Goal: Task Accomplishment & Management: Use online tool/utility

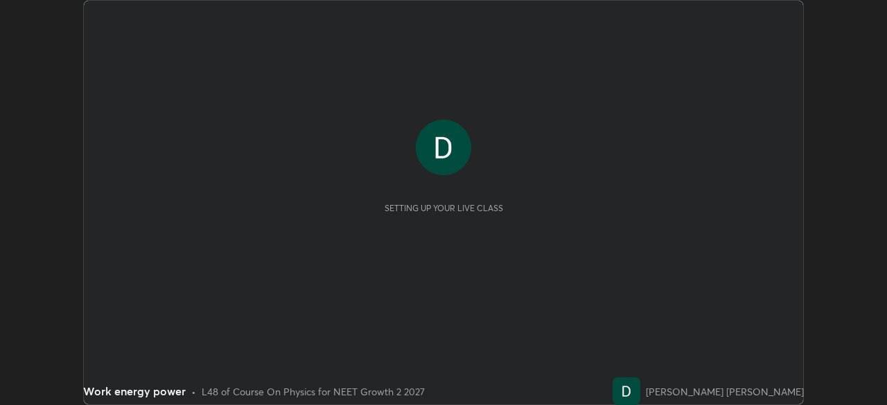
scroll to position [405, 886]
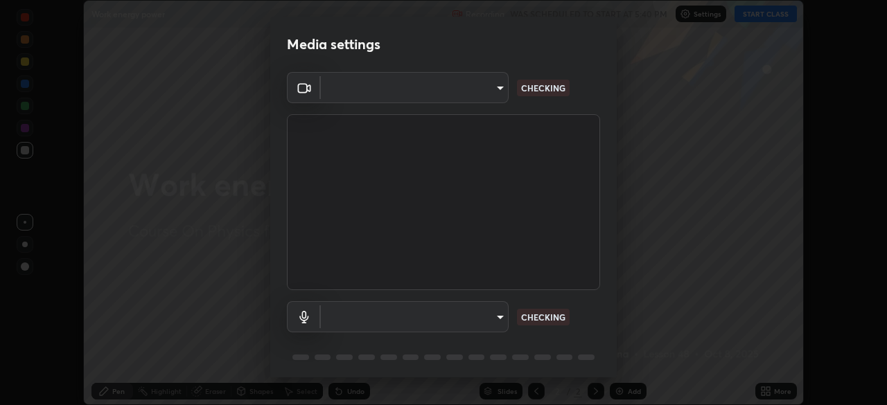
type input "58bb2390f23c468440353df0479802826a2cf34cec2d2474d9d64101ba3878b9"
type input "communications"
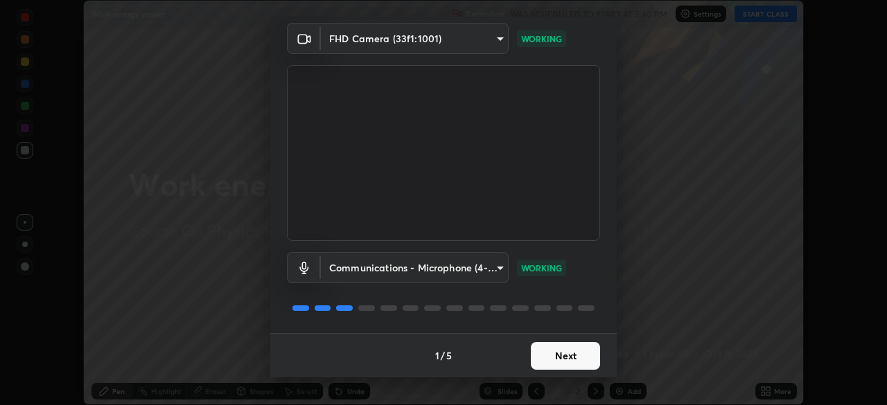
click at [555, 350] on button "Next" at bounding box center [565, 356] width 69 height 28
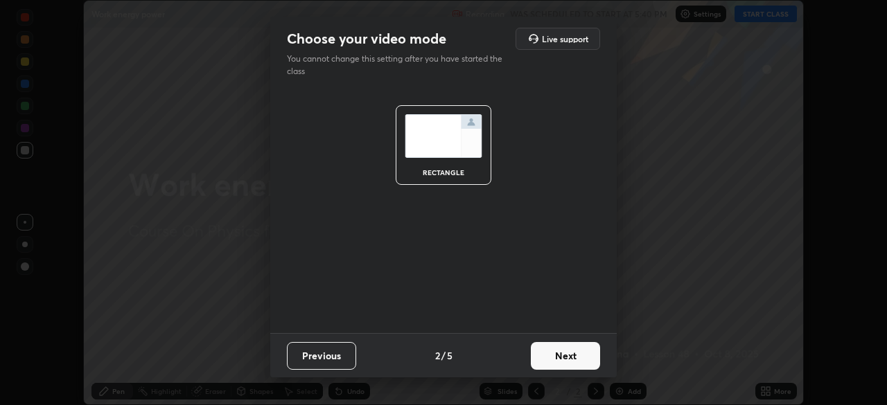
click at [563, 353] on button "Next" at bounding box center [565, 356] width 69 height 28
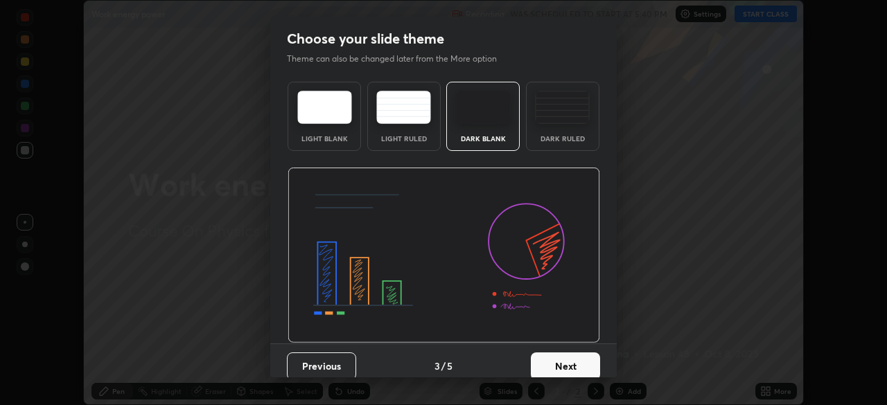
click at [575, 357] on button "Next" at bounding box center [565, 367] width 69 height 28
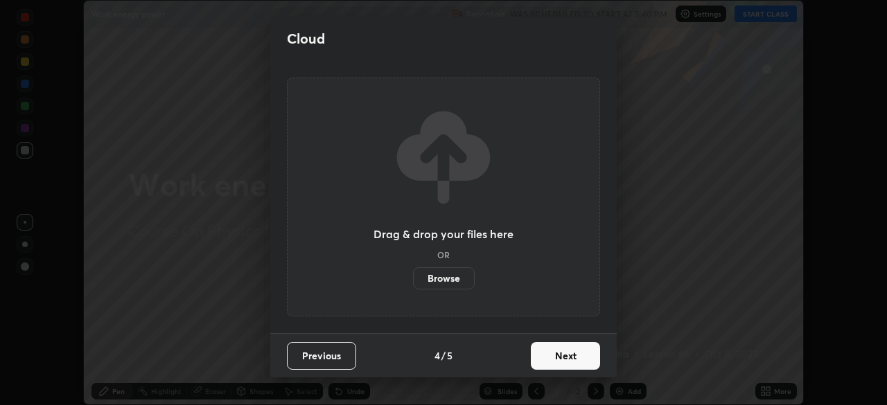
click at [574, 357] on button "Next" at bounding box center [565, 356] width 69 height 28
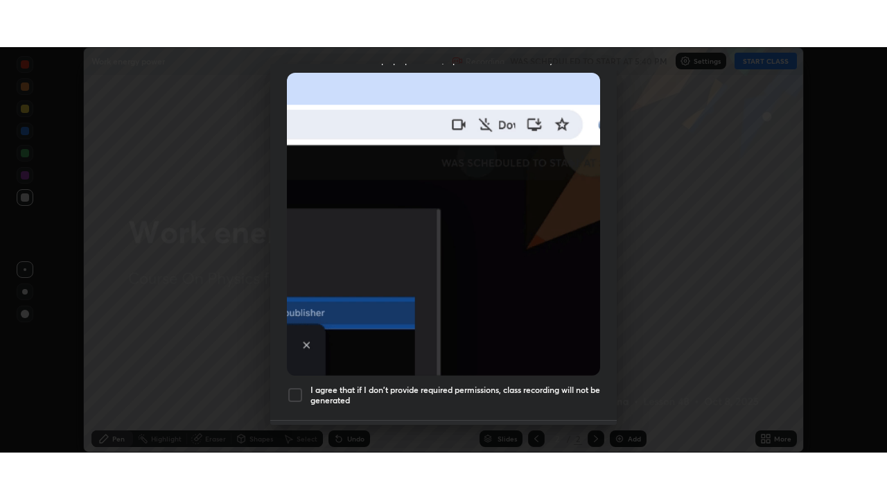
scroll to position [332, 0]
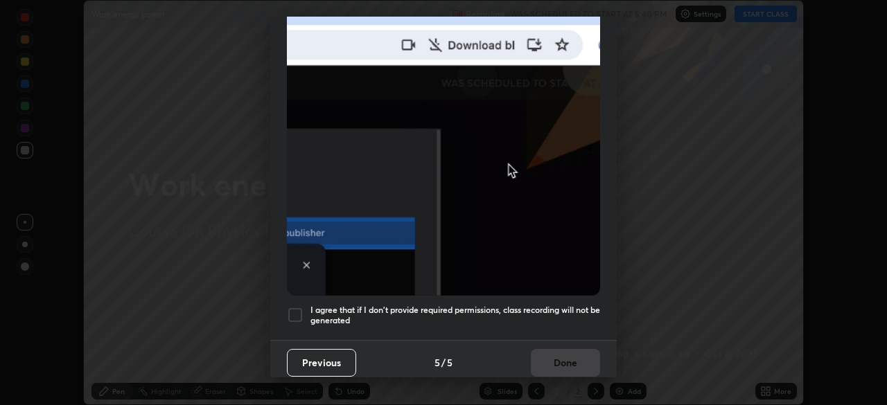
click at [294, 307] on div at bounding box center [295, 315] width 17 height 17
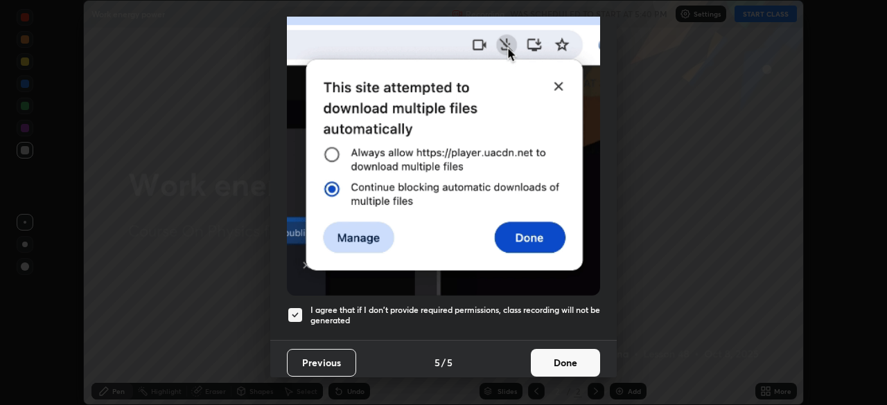
click at [571, 357] on button "Done" at bounding box center [565, 363] width 69 height 28
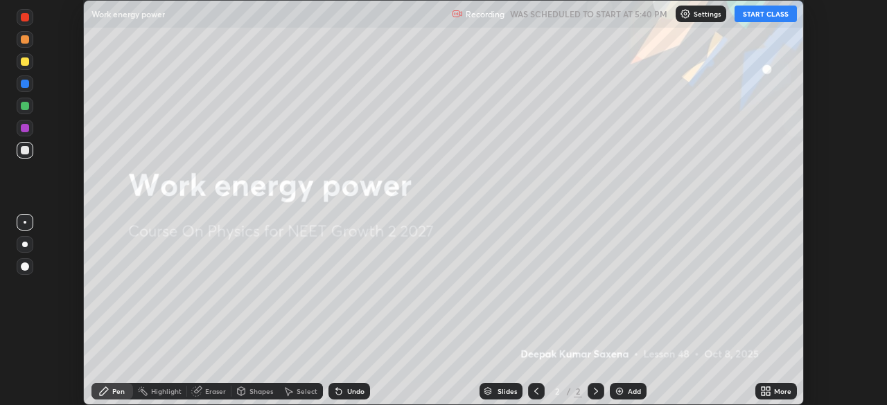
click at [763, 15] on button "START CLASS" at bounding box center [765, 14] width 62 height 17
click at [765, 394] on icon at bounding box center [762, 393] width 3 height 3
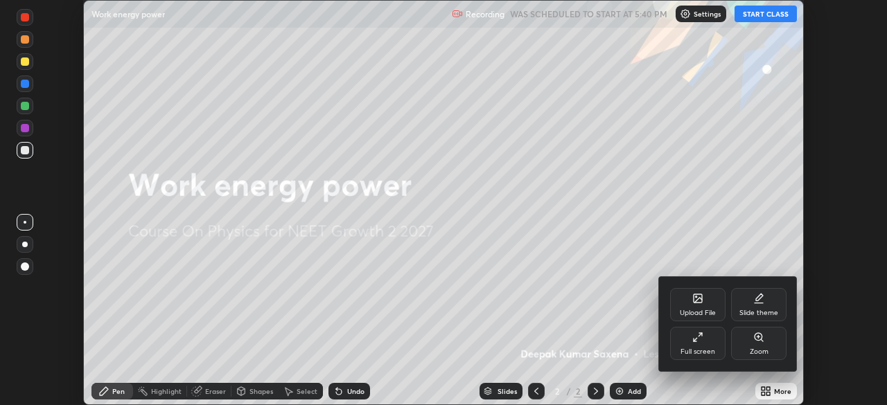
click at [705, 343] on div "Full screen" at bounding box center [697, 343] width 55 height 33
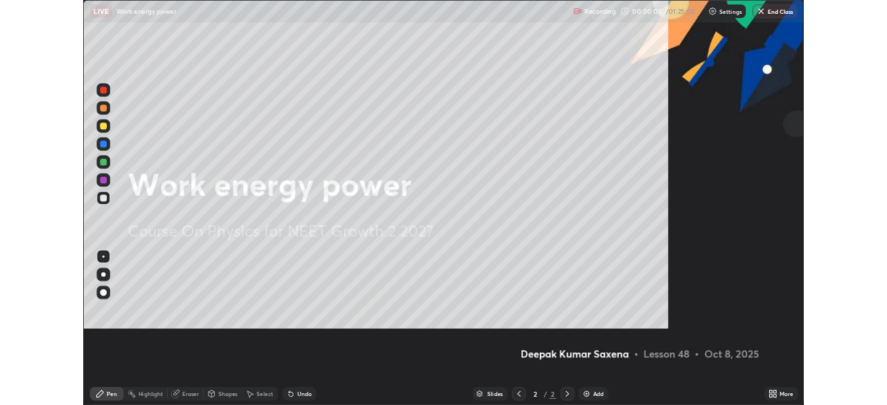
scroll to position [499, 887]
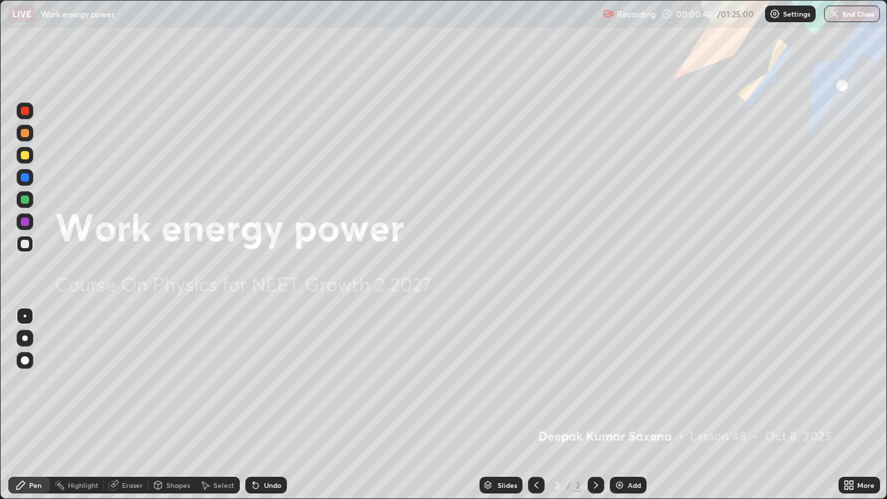
click at [630, 405] on div "Add" at bounding box center [634, 484] width 13 height 7
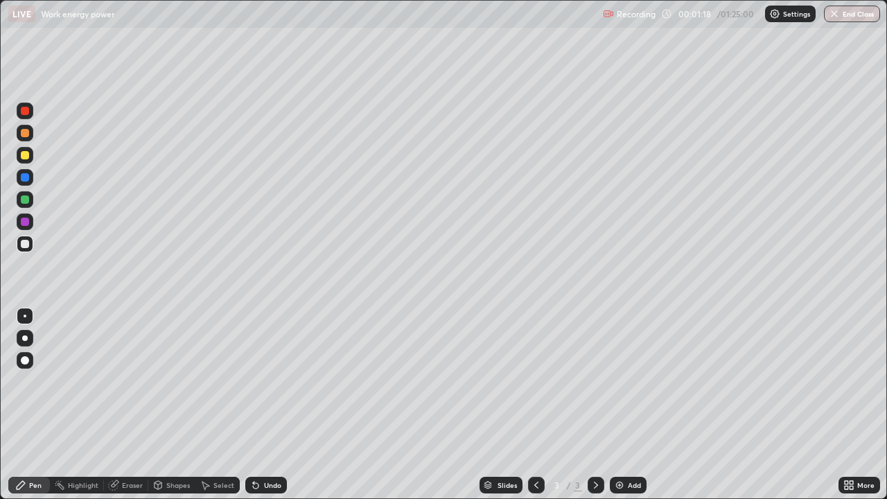
click at [37, 405] on div "Pen" at bounding box center [35, 484] width 12 height 7
click at [25, 244] on div at bounding box center [25, 244] width 8 height 8
click at [168, 405] on div "Shapes" at bounding box center [178, 484] width 24 height 7
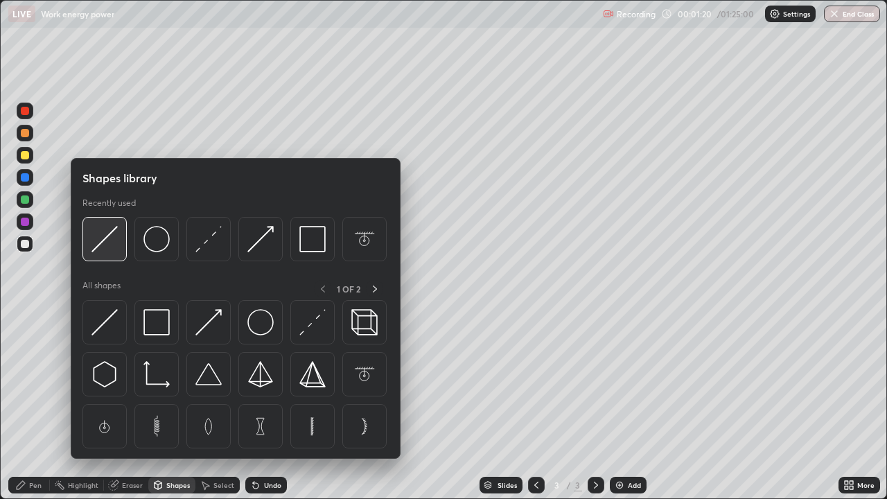
click at [105, 249] on img at bounding box center [104, 239] width 26 height 26
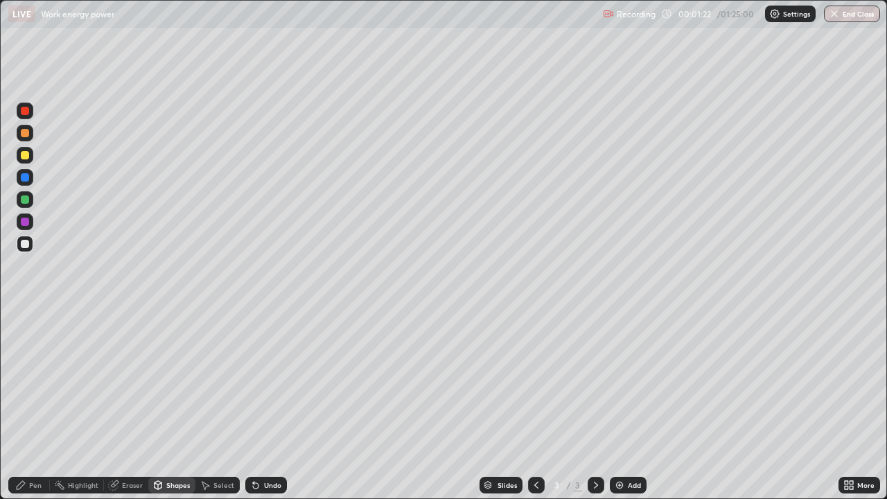
click at [179, 405] on div "Shapes" at bounding box center [171, 485] width 47 height 17
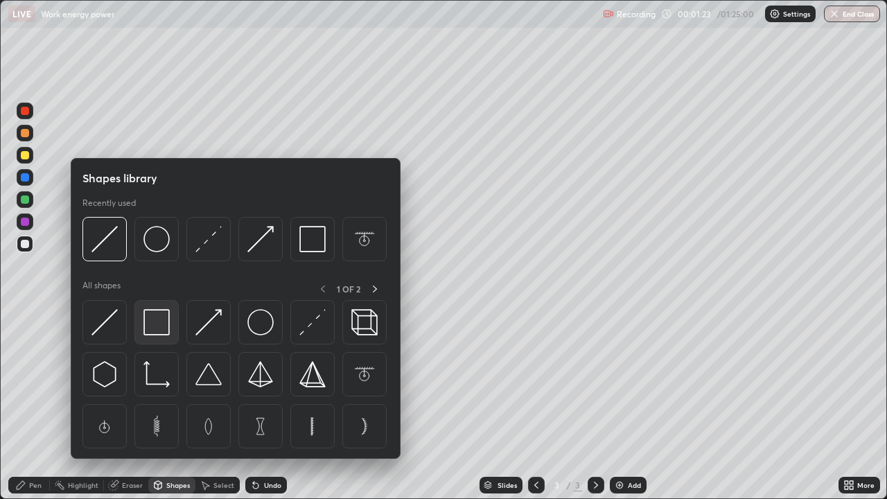
click at [157, 321] on img at bounding box center [156, 322] width 26 height 26
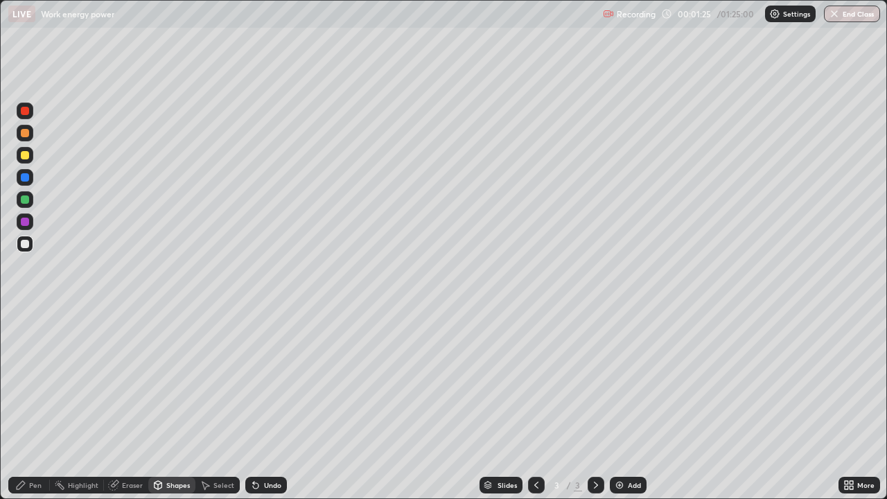
click at [39, 405] on div "Pen" at bounding box center [35, 484] width 12 height 7
click at [177, 405] on div "Shapes" at bounding box center [178, 484] width 24 height 7
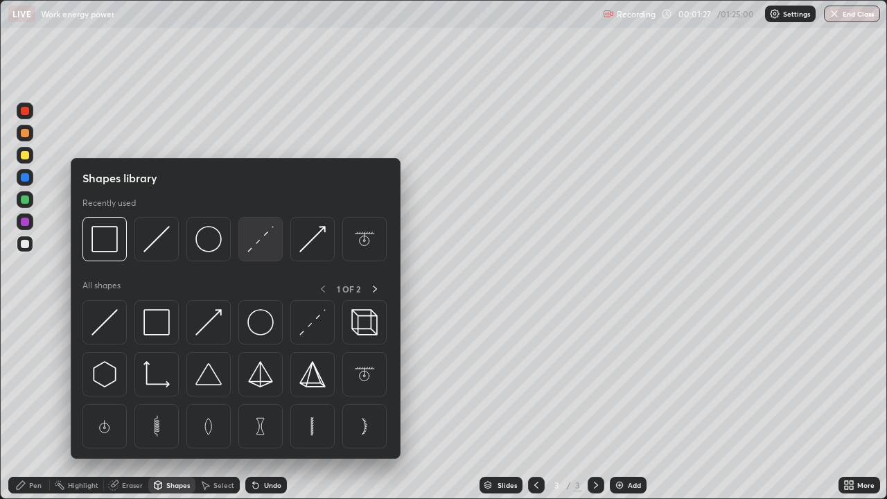
click at [260, 240] on img at bounding box center [260, 239] width 26 height 26
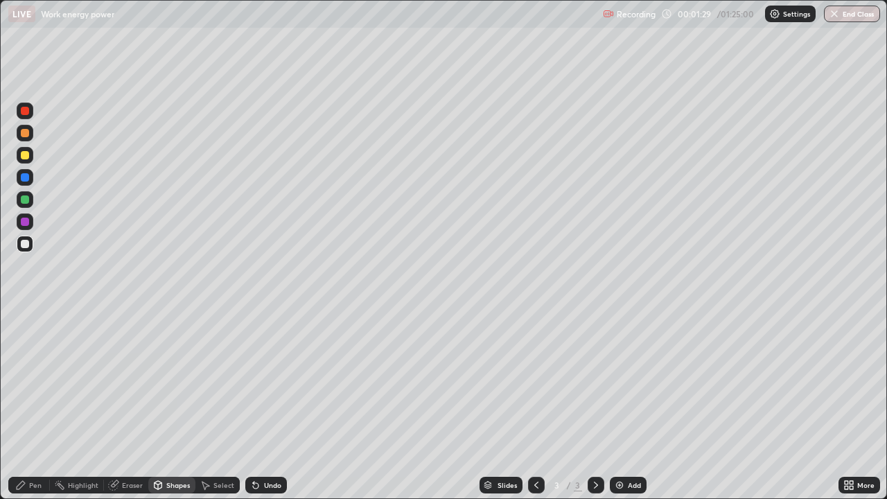
click at [167, 405] on div "Shapes" at bounding box center [178, 484] width 24 height 7
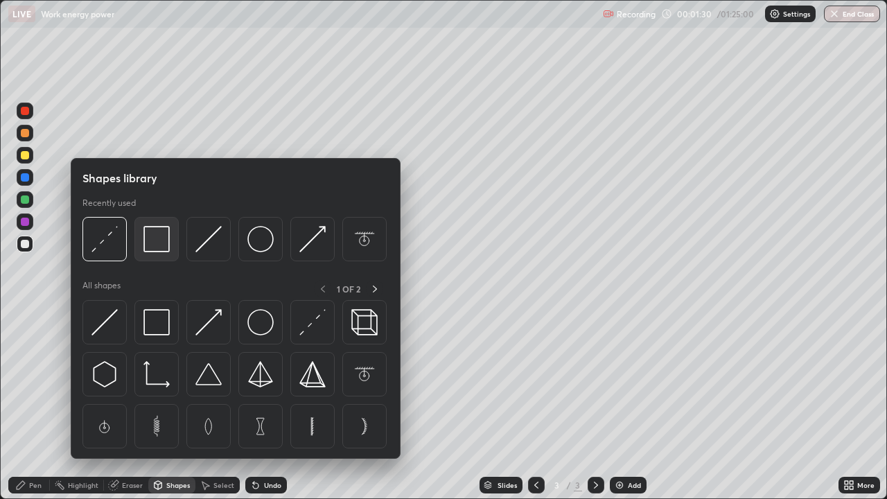
click at [164, 250] on img at bounding box center [156, 239] width 26 height 26
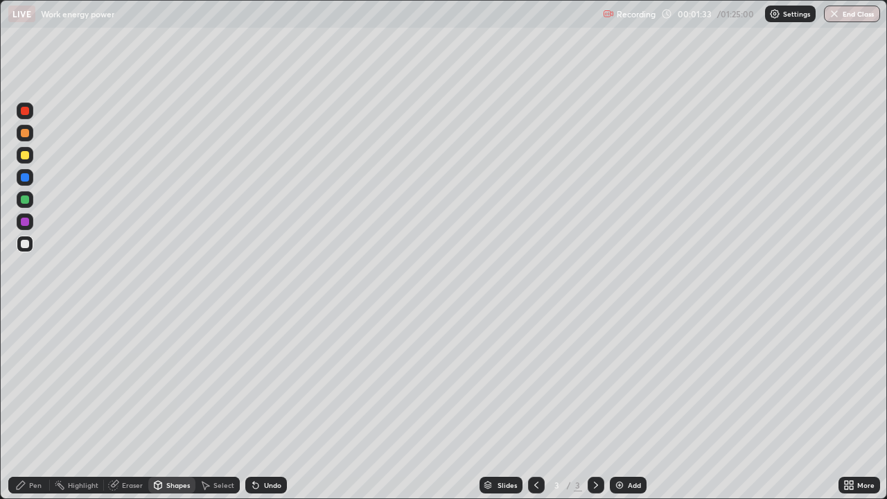
click at [33, 405] on div "Pen" at bounding box center [35, 484] width 12 height 7
click at [25, 174] on div at bounding box center [25, 177] width 8 height 8
click at [164, 405] on div "Shapes" at bounding box center [171, 485] width 47 height 17
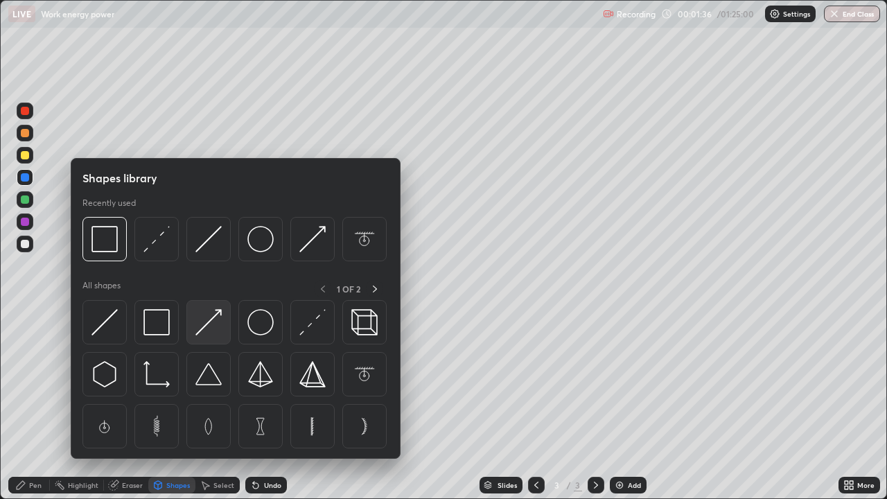
click at [209, 325] on img at bounding box center [208, 322] width 26 height 26
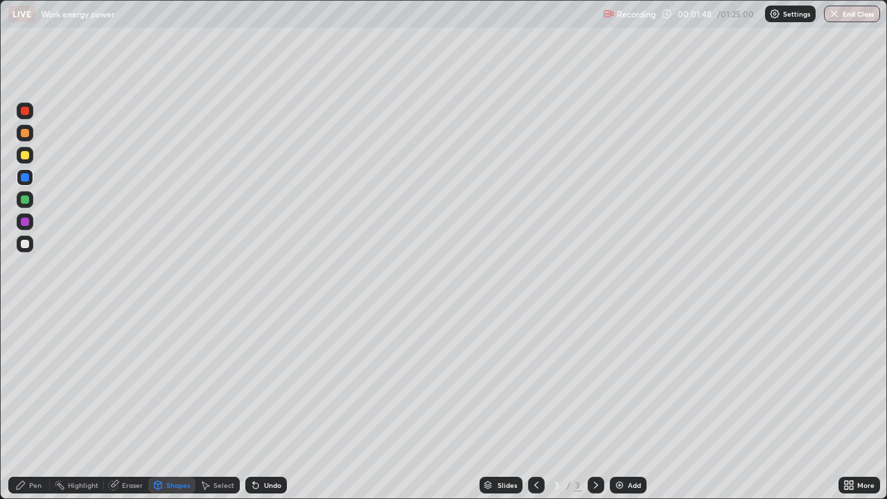
click at [33, 405] on div "Pen" at bounding box center [35, 484] width 12 height 7
click at [265, 405] on div "Undo" at bounding box center [272, 484] width 17 height 7
click at [267, 405] on div "Undo" at bounding box center [266, 485] width 42 height 17
click at [264, 405] on div "Undo" at bounding box center [266, 485] width 42 height 17
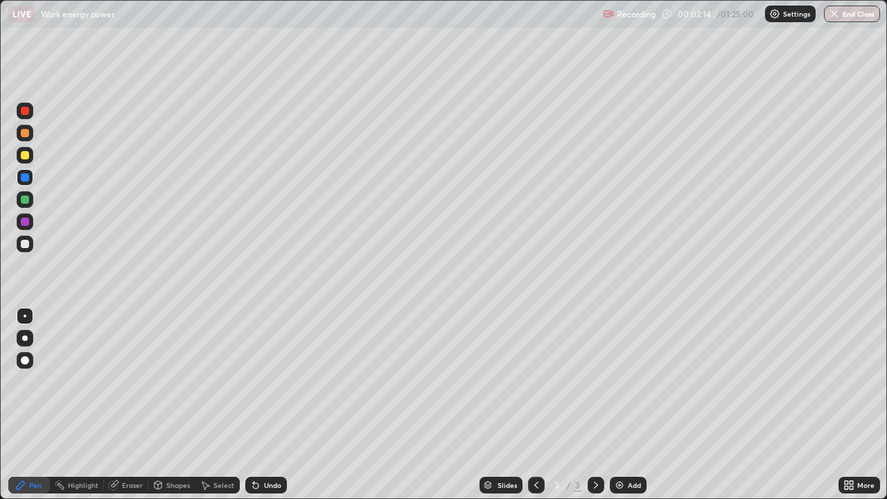
click at [272, 405] on div "Undo" at bounding box center [272, 484] width 17 height 7
click at [270, 405] on div "Undo" at bounding box center [272, 484] width 17 height 7
click at [271, 405] on div "Undo" at bounding box center [272, 484] width 17 height 7
click at [271, 405] on div "Undo" at bounding box center [266, 485] width 42 height 17
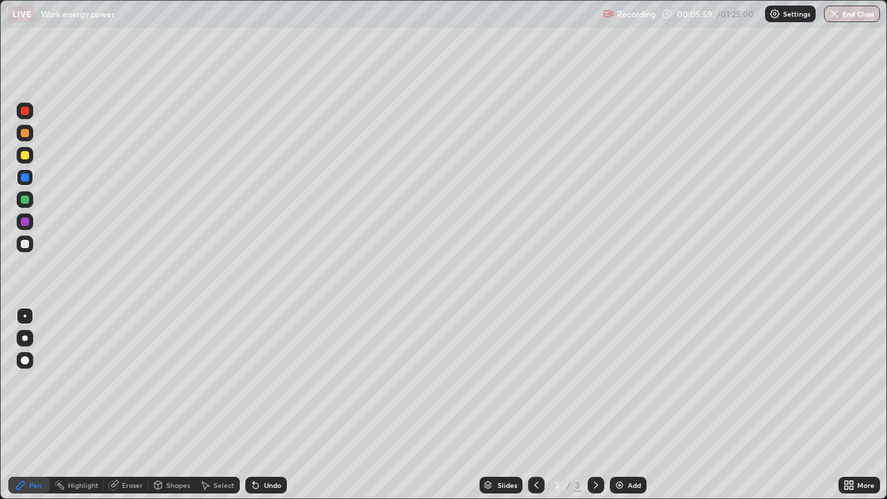
click at [628, 405] on div "Add" at bounding box center [634, 484] width 13 height 7
click at [23, 247] on div at bounding box center [25, 244] width 8 height 8
click at [267, 405] on div "Undo" at bounding box center [272, 484] width 17 height 7
click at [277, 405] on div "Undo" at bounding box center [266, 485] width 42 height 17
click at [623, 405] on img at bounding box center [619, 484] width 11 height 11
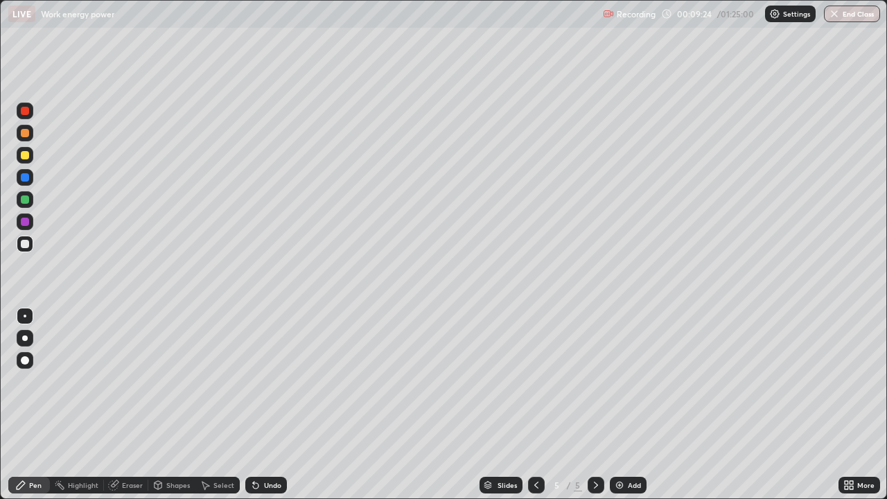
click at [268, 405] on div "Undo" at bounding box center [272, 484] width 17 height 7
click at [269, 405] on div "Undo" at bounding box center [266, 485] width 42 height 17
click at [270, 405] on div "Undo" at bounding box center [272, 484] width 17 height 7
click at [629, 405] on div "Add" at bounding box center [634, 484] width 13 height 7
click at [28, 242] on div at bounding box center [25, 244] width 8 height 8
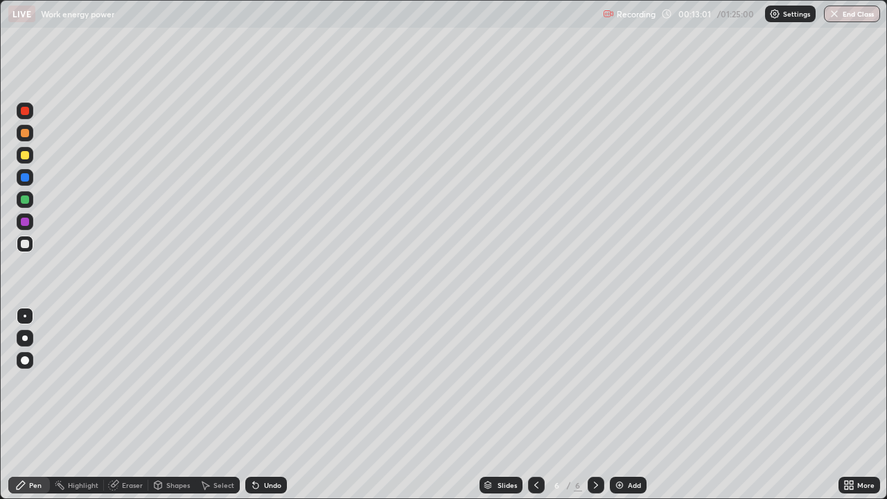
click at [537, 405] on icon at bounding box center [536, 484] width 11 height 11
click at [601, 405] on div at bounding box center [595, 485] width 17 height 17
click at [130, 405] on div "Eraser" at bounding box center [132, 484] width 21 height 7
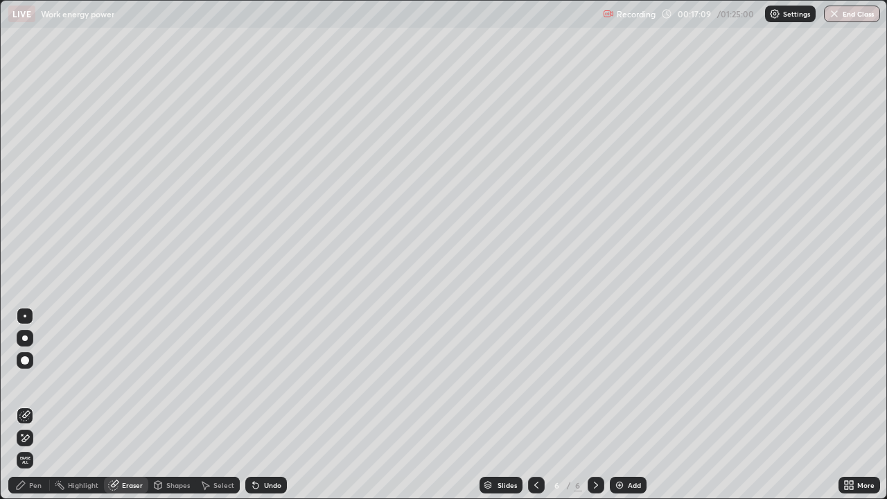
click at [24, 405] on icon at bounding box center [20, 484] width 11 height 11
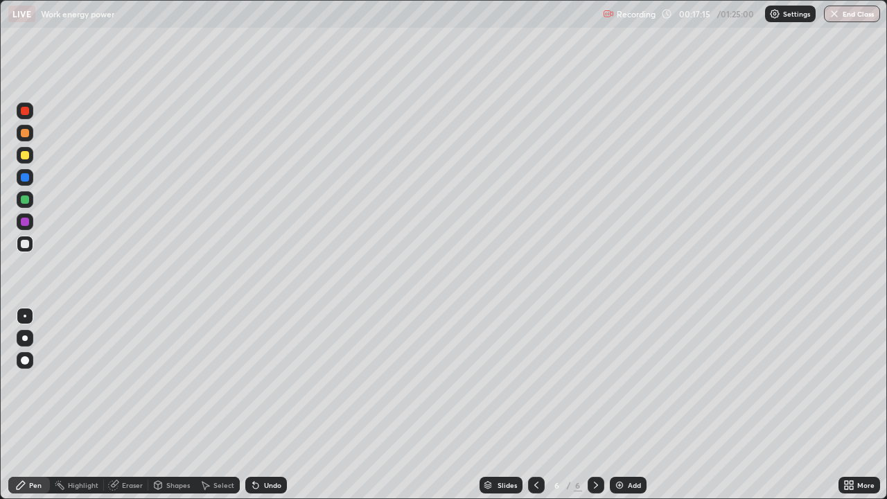
click at [264, 405] on div "Undo" at bounding box center [272, 484] width 17 height 7
click at [26, 154] on div at bounding box center [25, 155] width 8 height 8
click at [619, 405] on div "Add" at bounding box center [628, 485] width 37 height 17
click at [531, 405] on icon at bounding box center [536, 484] width 11 height 11
click at [594, 405] on icon at bounding box center [595, 484] width 11 height 11
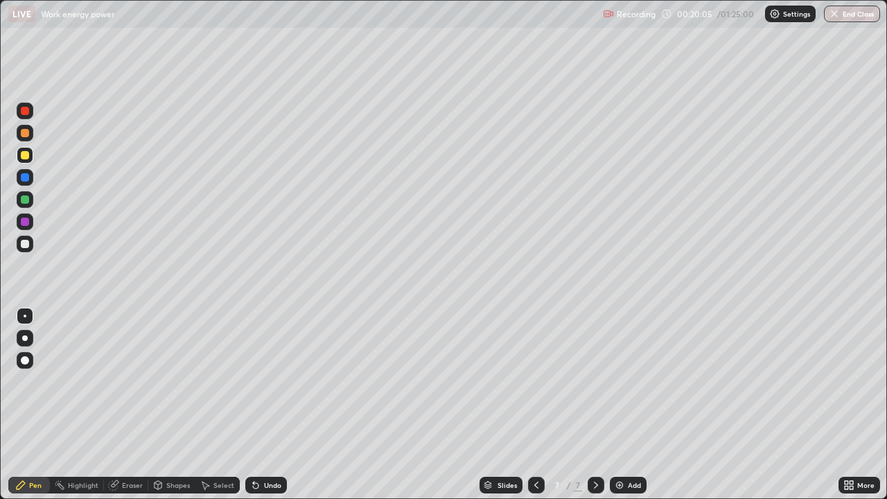
click at [127, 405] on div "Eraser" at bounding box center [132, 484] width 21 height 7
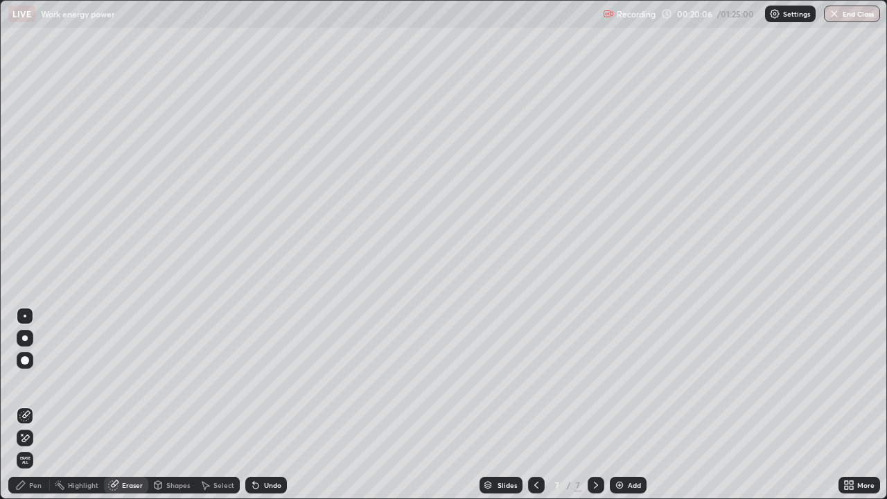
click at [28, 310] on div at bounding box center [25, 316] width 17 height 17
click at [39, 405] on div "Pen" at bounding box center [35, 484] width 12 height 7
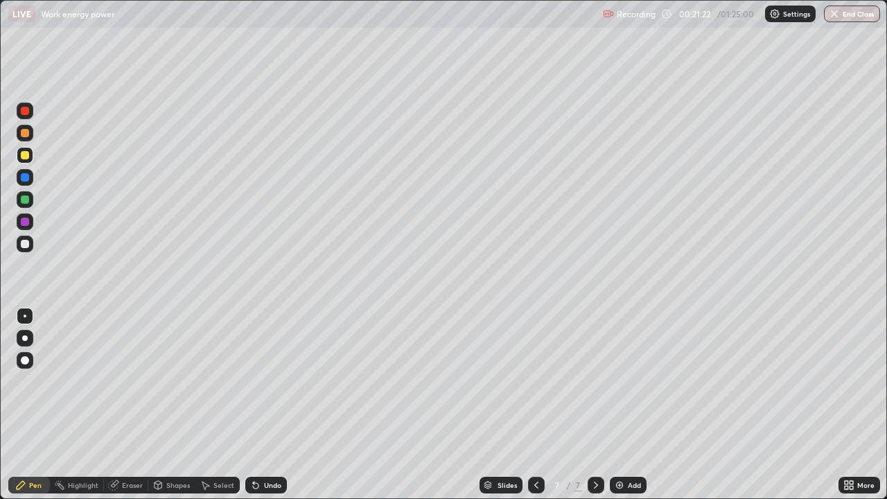
click at [274, 405] on div "Undo" at bounding box center [272, 484] width 17 height 7
click at [531, 405] on icon at bounding box center [536, 484] width 11 height 11
click at [590, 405] on icon at bounding box center [595, 484] width 11 height 11
click at [533, 405] on icon at bounding box center [536, 484] width 11 height 11
click at [596, 405] on icon at bounding box center [595, 484] width 11 height 11
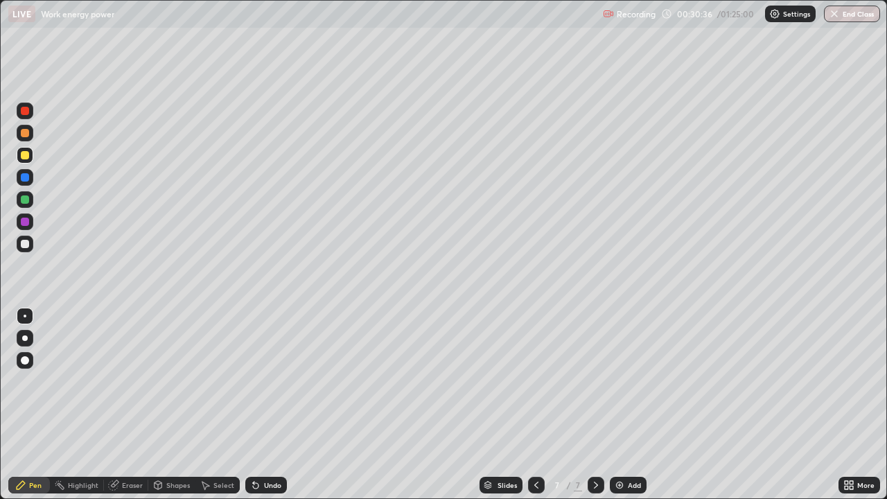
click at [629, 405] on div "Add" at bounding box center [634, 484] width 13 height 7
click at [271, 405] on div "Undo" at bounding box center [272, 484] width 17 height 7
click at [23, 247] on div at bounding box center [25, 244] width 8 height 8
click at [629, 405] on div "Add" at bounding box center [634, 484] width 13 height 7
click at [26, 247] on div at bounding box center [25, 244] width 8 height 8
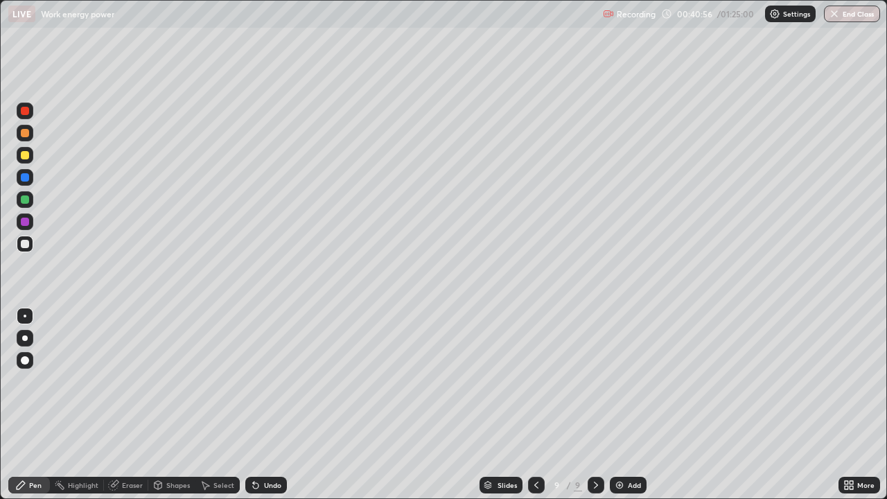
click at [171, 405] on div "Shapes" at bounding box center [178, 484] width 24 height 7
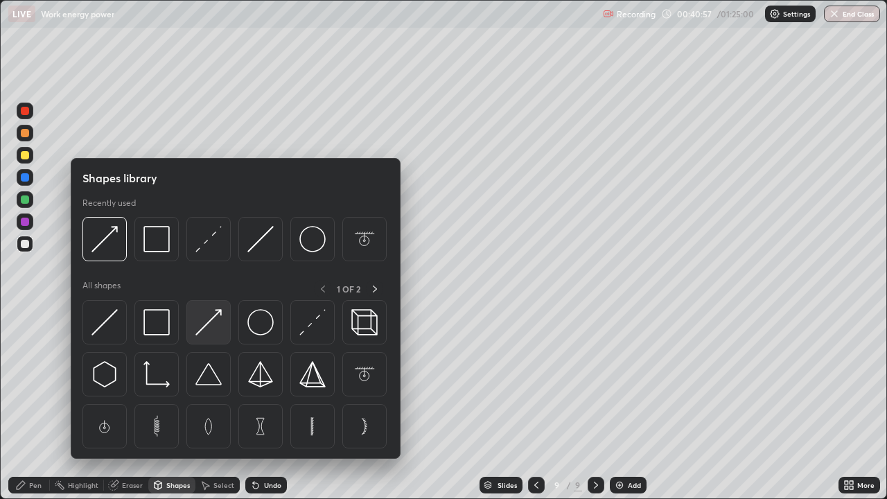
click at [201, 325] on img at bounding box center [208, 322] width 26 height 26
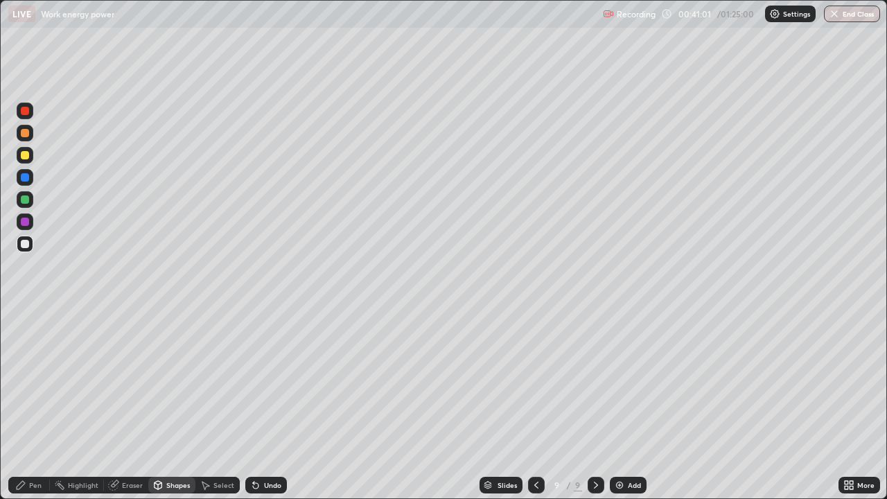
click at [170, 405] on div "Shapes" at bounding box center [178, 484] width 24 height 7
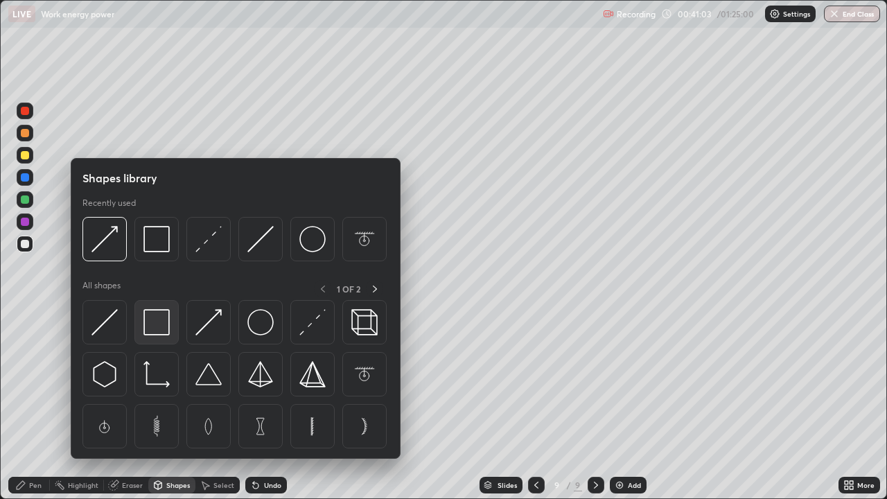
click at [153, 325] on img at bounding box center [156, 322] width 26 height 26
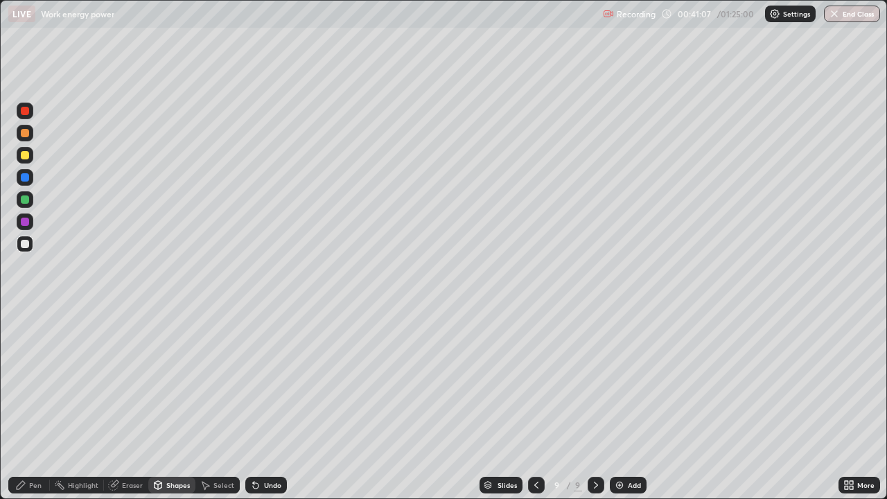
click at [269, 405] on div "Undo" at bounding box center [272, 484] width 17 height 7
click at [172, 405] on div "Shapes" at bounding box center [178, 484] width 24 height 7
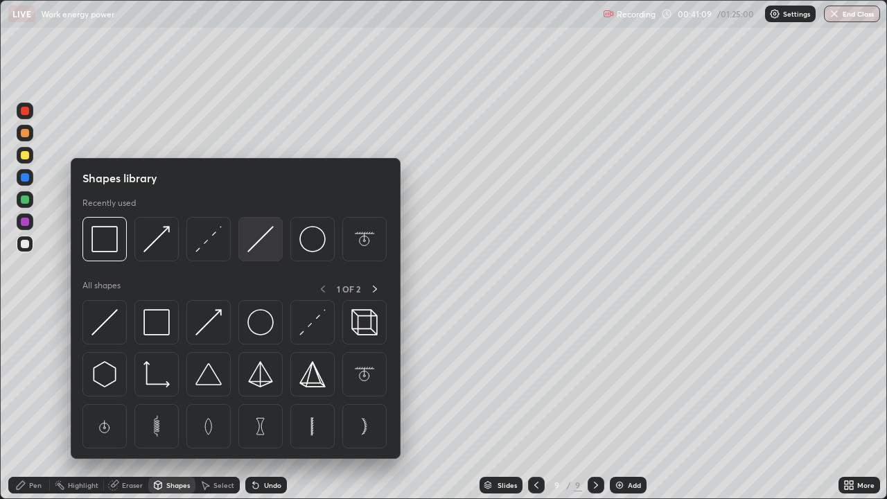
click at [250, 245] on img at bounding box center [260, 239] width 26 height 26
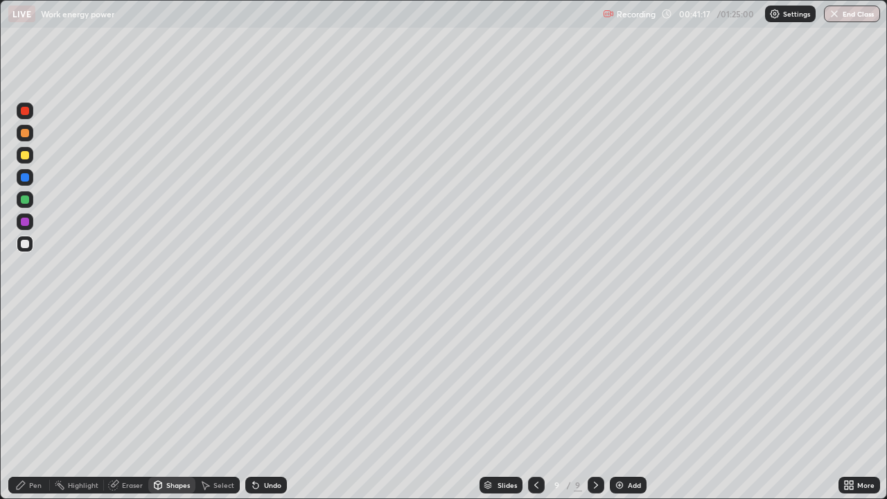
click at [270, 405] on div "Undo" at bounding box center [272, 484] width 17 height 7
click at [170, 405] on div "Shapes" at bounding box center [178, 484] width 24 height 7
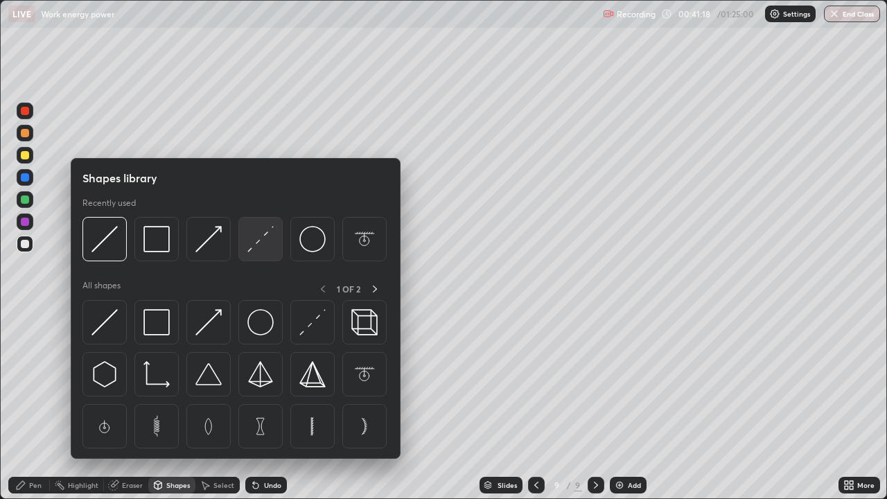
click at [260, 256] on div at bounding box center [260, 239] width 44 height 44
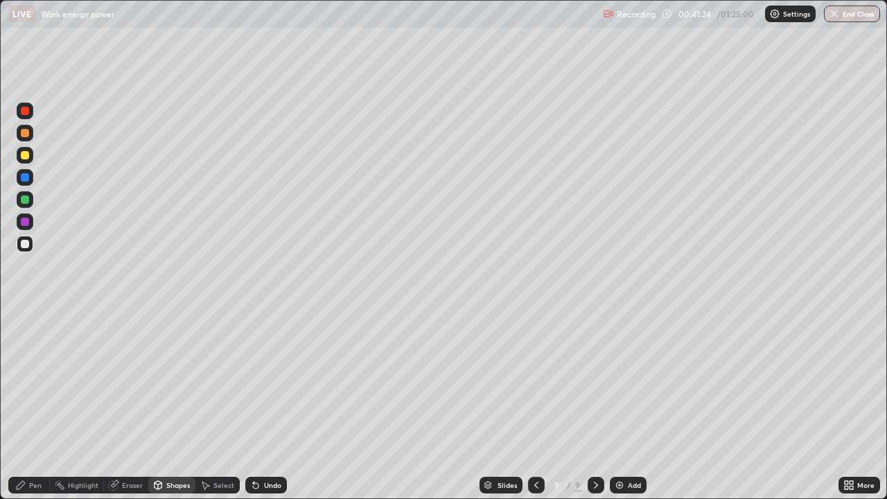
click at [36, 405] on div "Pen" at bounding box center [35, 484] width 12 height 7
click at [166, 405] on div "Shapes" at bounding box center [178, 484] width 24 height 7
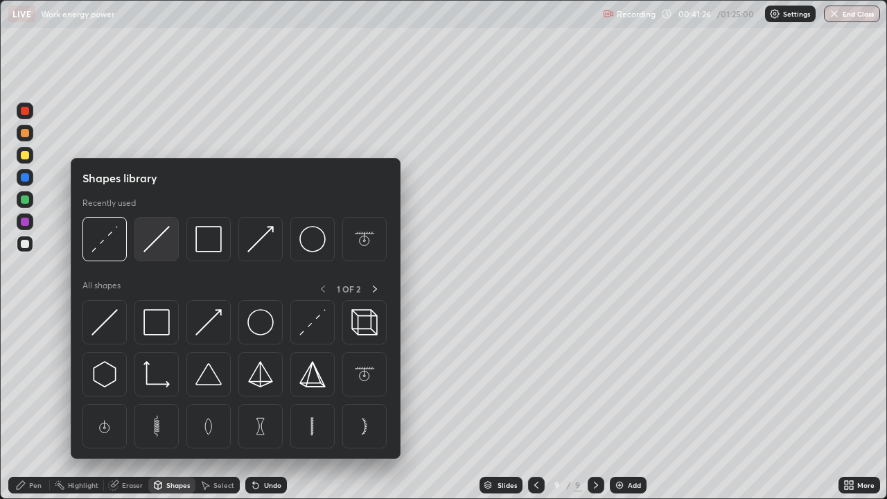
click at [147, 241] on img at bounding box center [156, 239] width 26 height 26
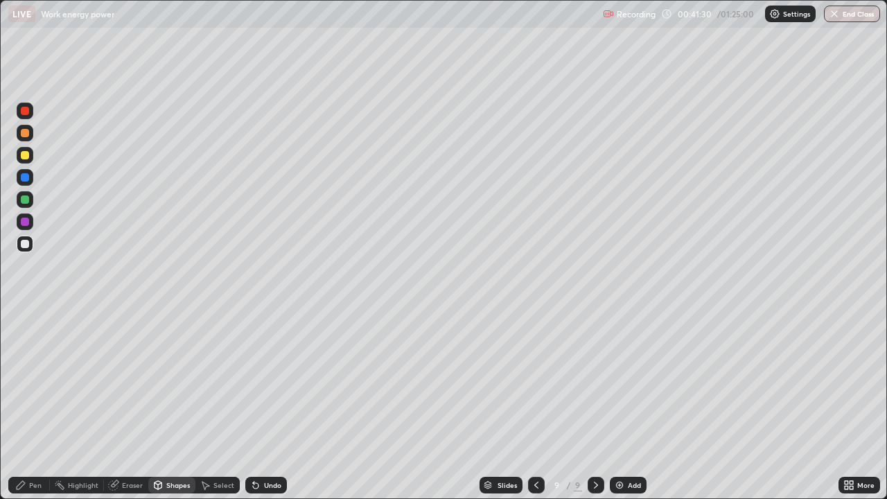
click at [31, 405] on div "Pen" at bounding box center [35, 484] width 12 height 7
click at [175, 405] on div "Shapes" at bounding box center [178, 484] width 24 height 7
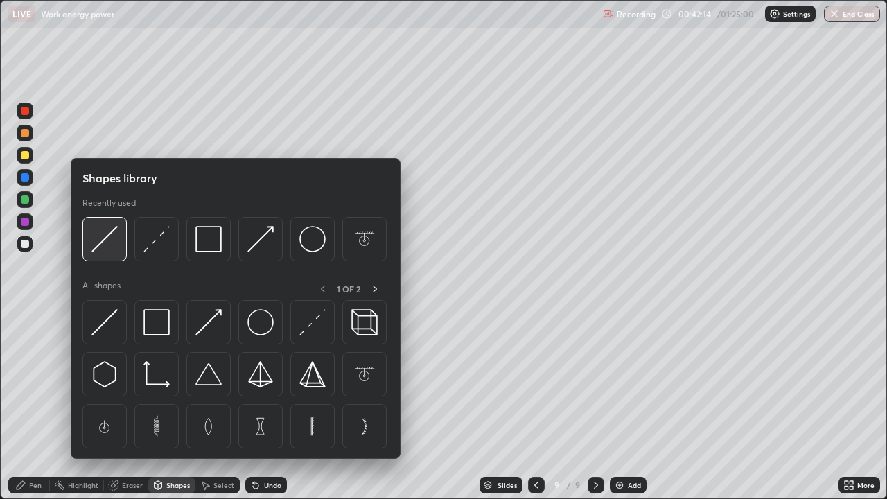
click at [116, 242] on img at bounding box center [104, 239] width 26 height 26
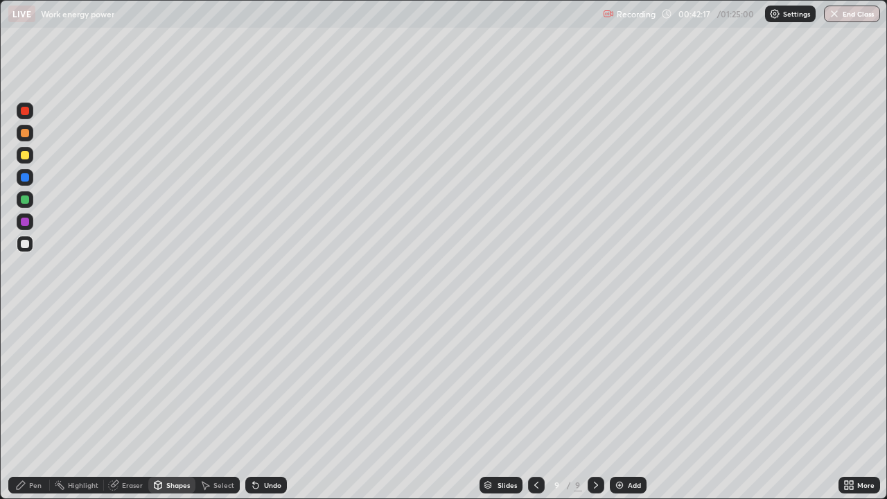
click at [176, 405] on div "Shapes" at bounding box center [178, 484] width 24 height 7
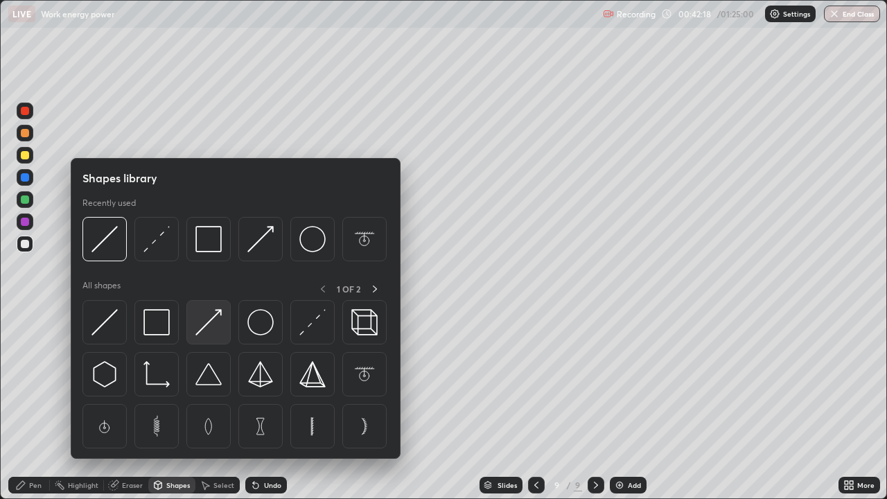
click at [220, 330] on img at bounding box center [208, 322] width 26 height 26
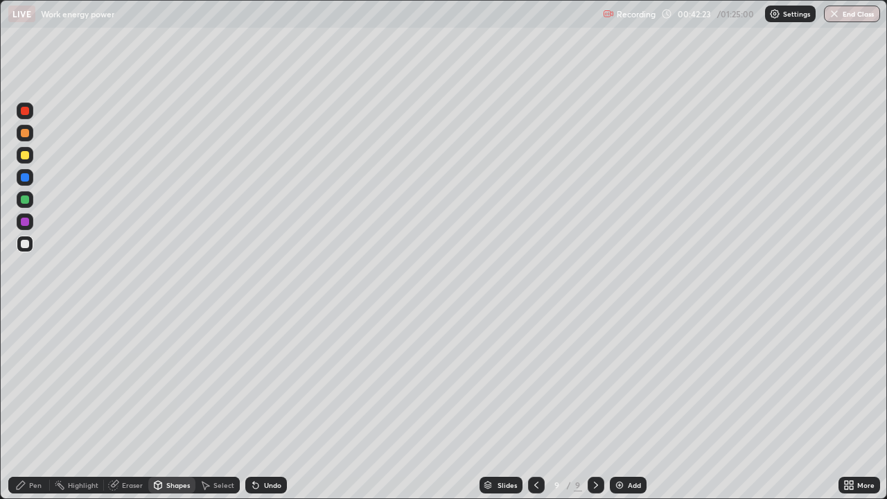
click at [39, 405] on div "Pen" at bounding box center [35, 484] width 12 height 7
click at [167, 405] on div "Shapes" at bounding box center [178, 484] width 24 height 7
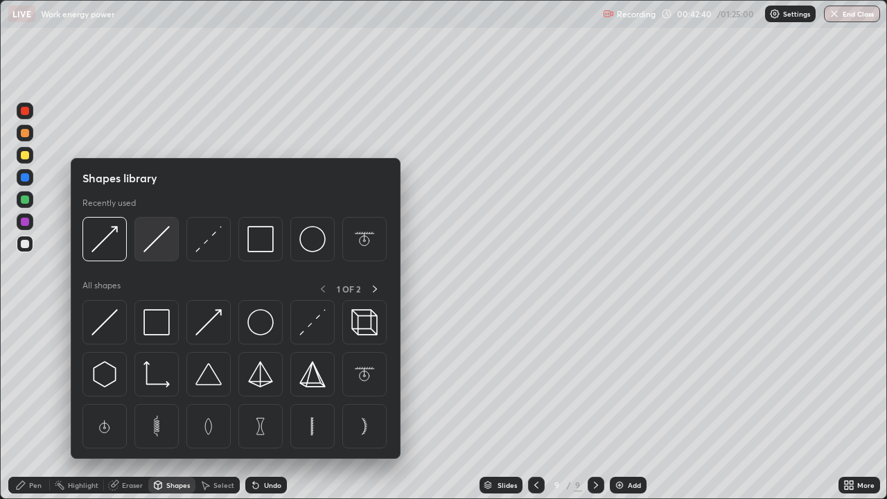
click at [163, 245] on img at bounding box center [156, 239] width 26 height 26
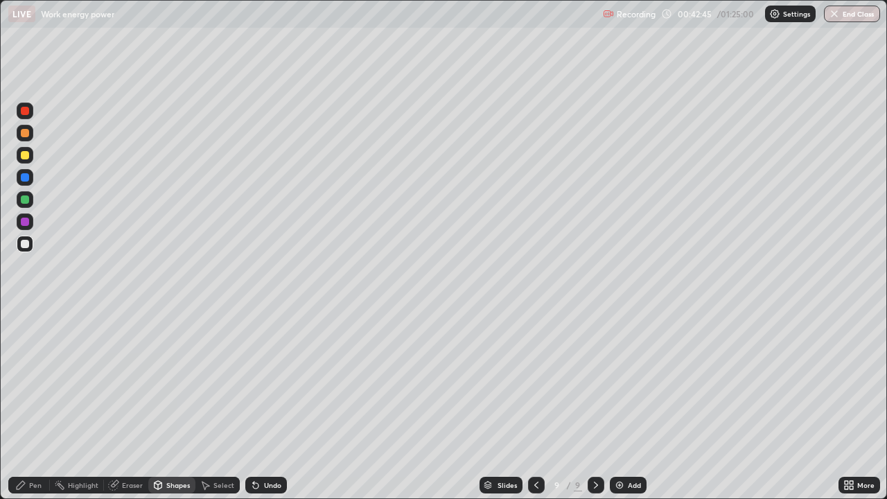
click at [166, 405] on div "Shapes" at bounding box center [171, 485] width 47 height 17
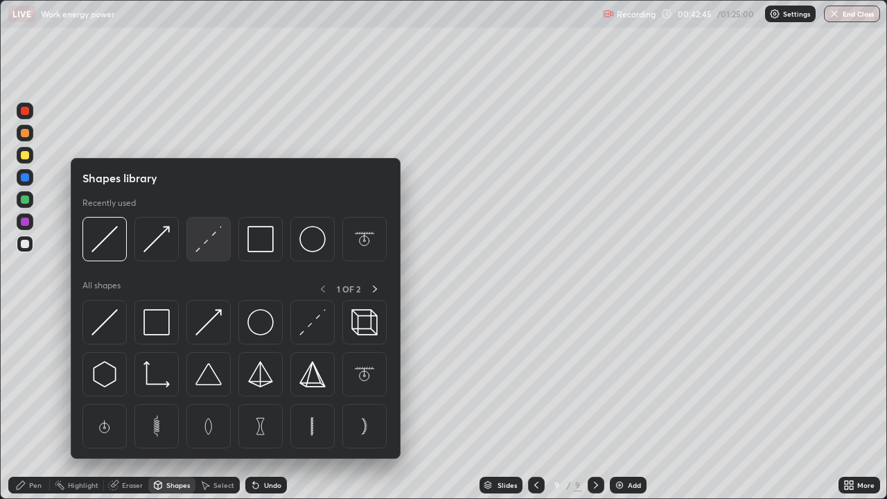
click at [206, 245] on img at bounding box center [208, 239] width 26 height 26
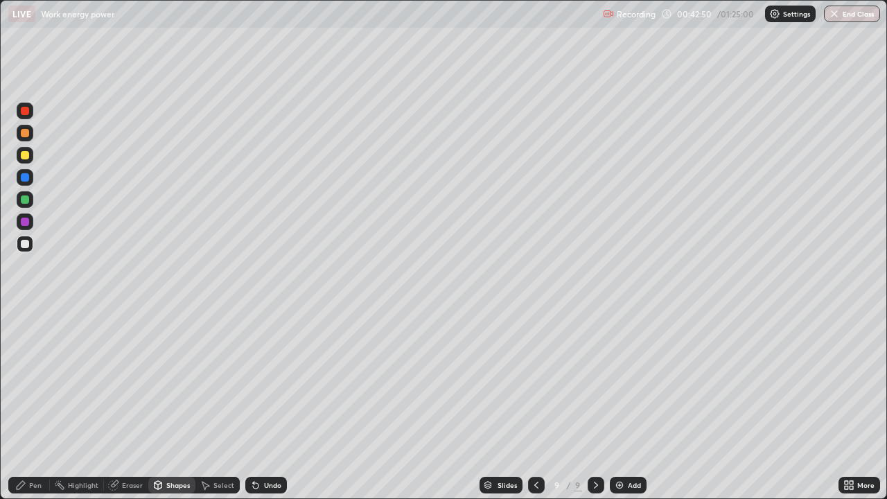
click at [37, 405] on div "Pen" at bounding box center [35, 484] width 12 height 7
click at [620, 405] on img at bounding box center [619, 484] width 11 height 11
click at [23, 245] on div at bounding box center [25, 244] width 8 height 8
click at [27, 157] on div at bounding box center [25, 155] width 8 height 8
click at [540, 405] on div at bounding box center [535, 485] width 17 height 17
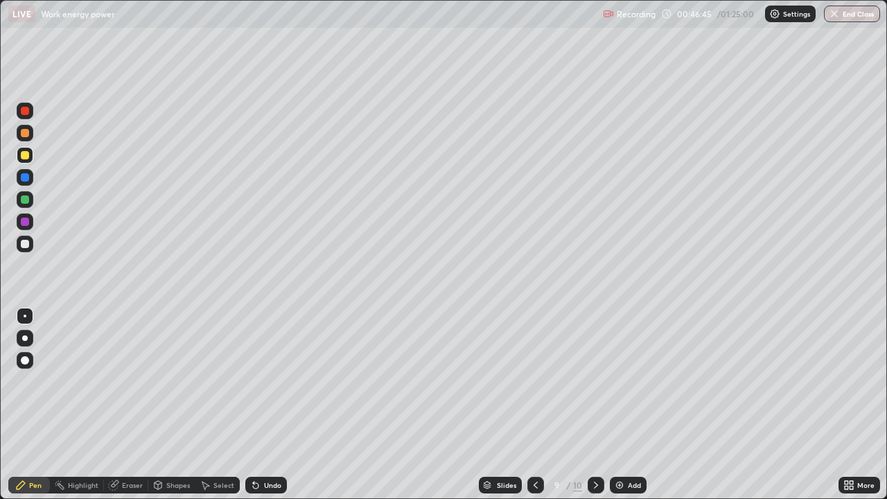
click at [19, 245] on div at bounding box center [25, 243] width 17 height 17
click at [22, 157] on div at bounding box center [25, 155] width 8 height 8
click at [594, 405] on icon at bounding box center [595, 484] width 11 height 11
click at [534, 405] on icon at bounding box center [535, 484] width 11 height 11
click at [602, 405] on div at bounding box center [595, 485] width 17 height 17
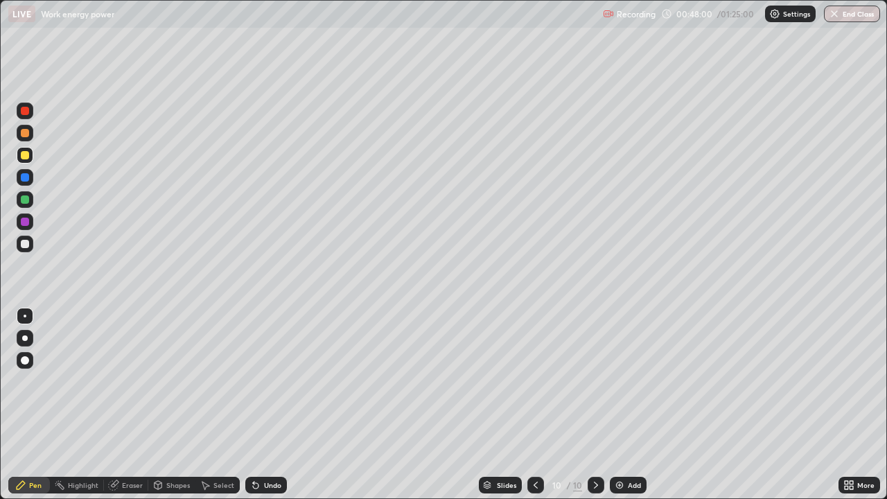
click at [535, 405] on icon at bounding box center [535, 484] width 11 height 11
click at [274, 405] on div "Undo" at bounding box center [272, 484] width 17 height 7
click at [601, 405] on div at bounding box center [595, 485] width 17 height 17
click at [534, 405] on icon at bounding box center [535, 484] width 11 height 11
click at [592, 405] on icon at bounding box center [595, 484] width 11 height 11
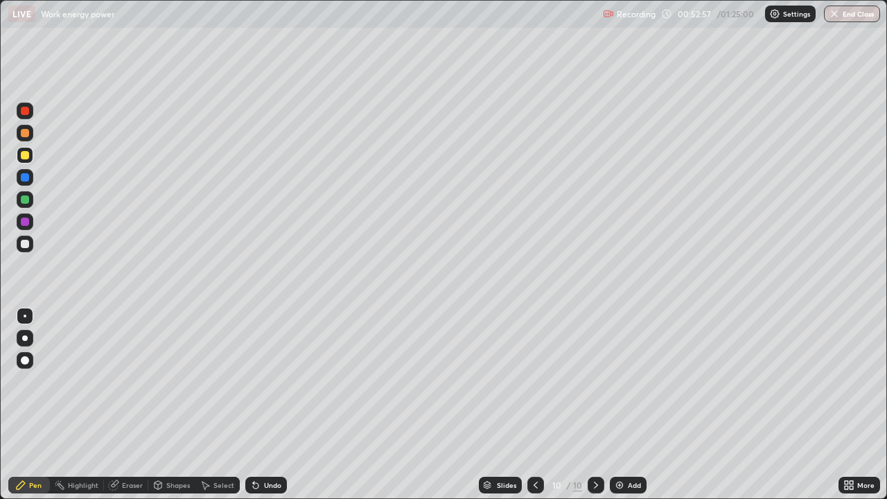
click at [534, 405] on icon at bounding box center [535, 484] width 11 height 11
click at [622, 405] on img at bounding box center [619, 484] width 11 height 11
click at [175, 405] on div "Shapes" at bounding box center [178, 484] width 24 height 7
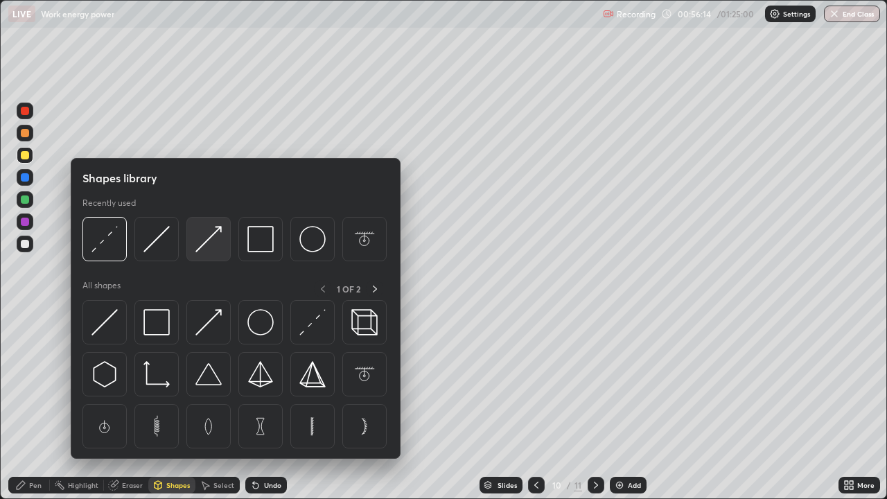
click at [204, 246] on img at bounding box center [208, 239] width 26 height 26
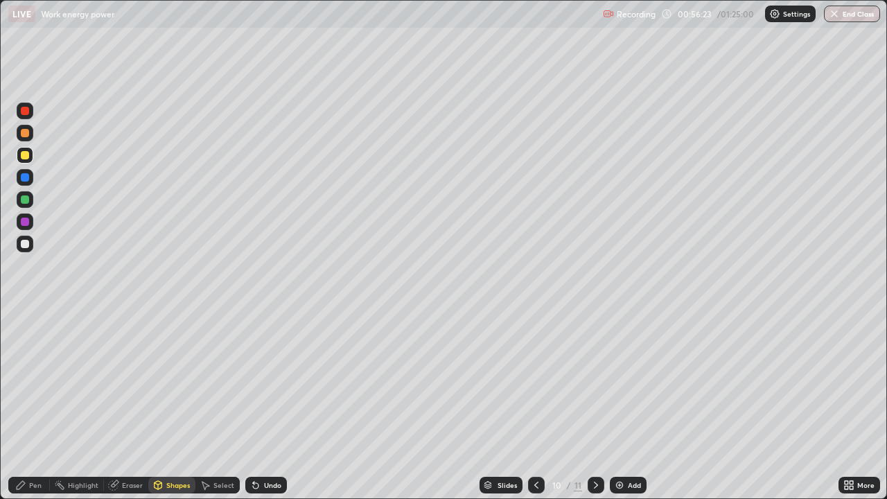
click at [163, 405] on div "Shapes" at bounding box center [171, 485] width 47 height 17
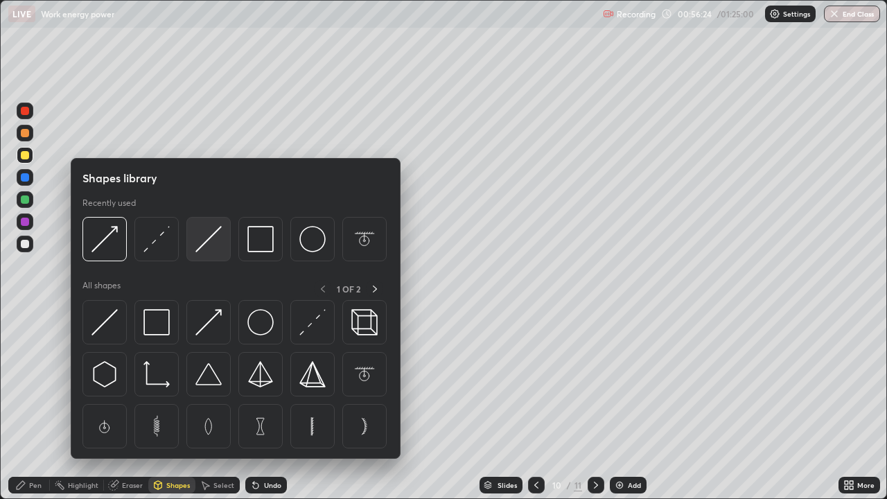
click at [197, 246] on img at bounding box center [208, 239] width 26 height 26
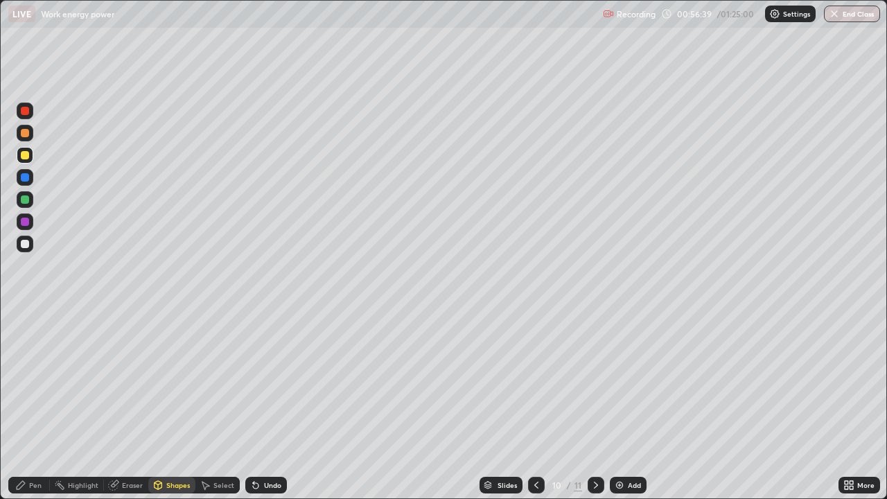
click at [264, 405] on div "Undo" at bounding box center [272, 484] width 17 height 7
click at [39, 405] on div "Pen" at bounding box center [35, 484] width 12 height 7
click at [176, 405] on div "Shapes" at bounding box center [178, 484] width 24 height 7
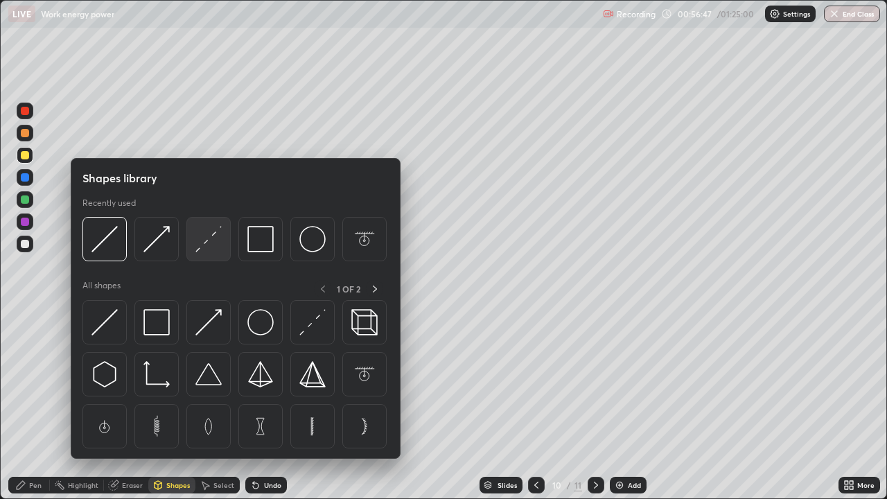
click at [200, 247] on img at bounding box center [208, 239] width 26 height 26
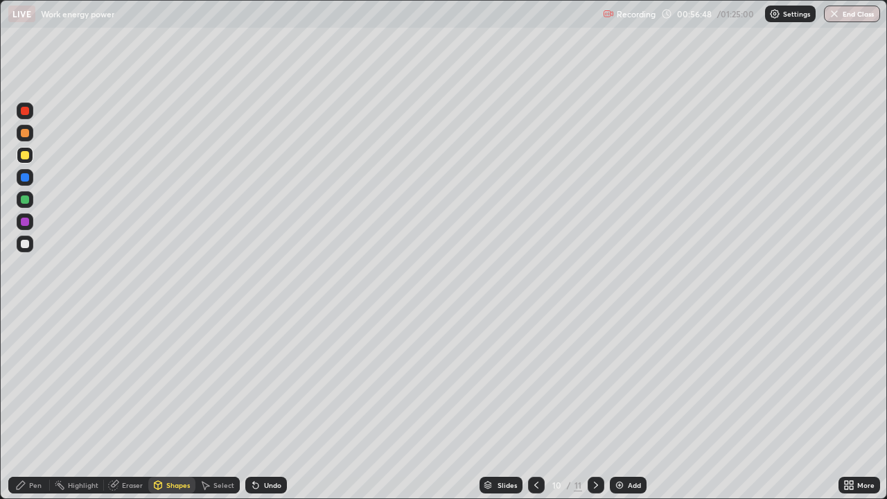
click at [25, 240] on div at bounding box center [25, 244] width 8 height 8
click at [41, 405] on div "Pen" at bounding box center [35, 484] width 12 height 7
click at [266, 405] on div "Undo" at bounding box center [272, 484] width 17 height 7
click at [264, 405] on div "Undo" at bounding box center [272, 484] width 17 height 7
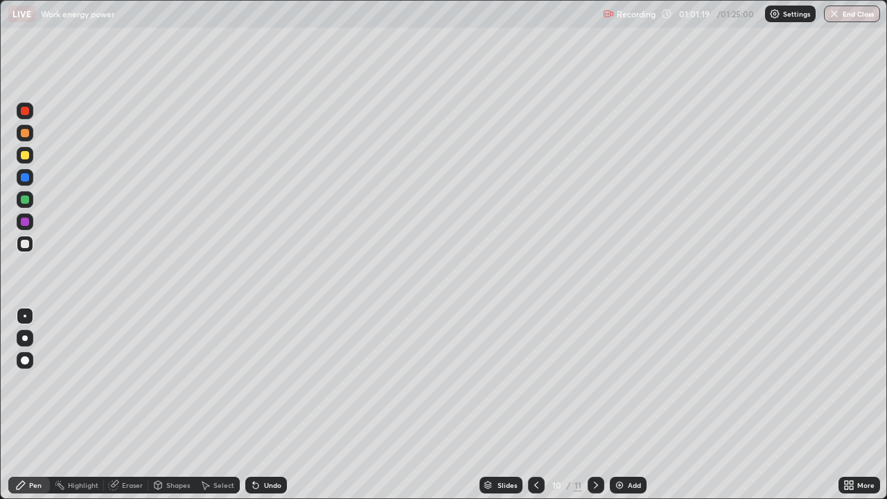
click at [264, 405] on div "Undo" at bounding box center [272, 484] width 17 height 7
click at [624, 405] on div "Add" at bounding box center [628, 485] width 37 height 17
click at [266, 405] on div "Undo" at bounding box center [272, 484] width 17 height 7
click at [25, 156] on div at bounding box center [25, 155] width 8 height 8
click at [264, 405] on div "Undo" at bounding box center [272, 484] width 17 height 7
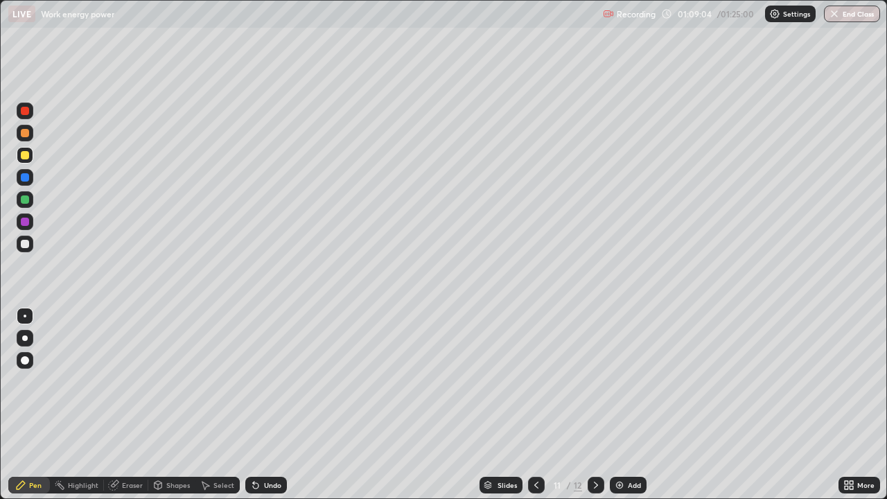
click at [405, 405] on div "Slides 11 / 12 Add" at bounding box center [562, 485] width 551 height 28
click at [271, 405] on div "Undo" at bounding box center [272, 484] width 17 height 7
click at [279, 405] on div "Undo" at bounding box center [266, 485] width 42 height 17
click at [773, 405] on div "Slides 11 / 12 Add" at bounding box center [562, 485] width 551 height 28
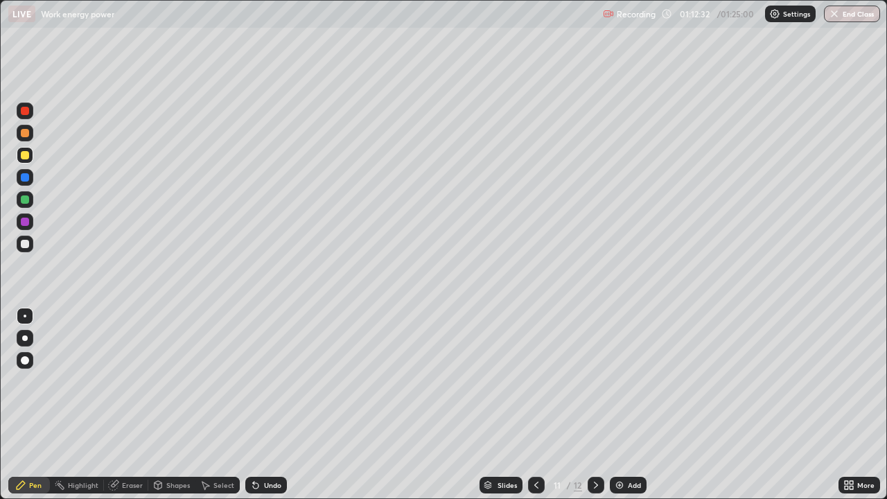
click at [630, 405] on div "Add" at bounding box center [634, 484] width 13 height 7
click at [26, 245] on div at bounding box center [25, 244] width 8 height 8
click at [266, 405] on div "Undo" at bounding box center [272, 484] width 17 height 7
click at [267, 405] on div "Undo" at bounding box center [272, 484] width 17 height 7
click at [541, 405] on div at bounding box center [536, 485] width 17 height 17
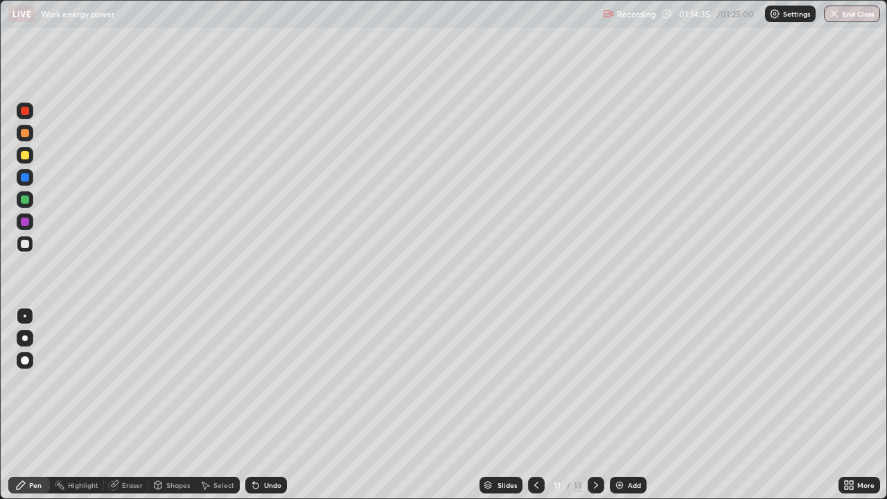
click at [601, 405] on div at bounding box center [595, 485] width 17 height 17
click at [272, 405] on div "Undo" at bounding box center [272, 484] width 17 height 7
click at [269, 405] on div "Undo" at bounding box center [272, 484] width 17 height 7
click at [271, 405] on div "Undo" at bounding box center [272, 484] width 17 height 7
click at [275, 405] on div "Undo" at bounding box center [272, 484] width 17 height 7
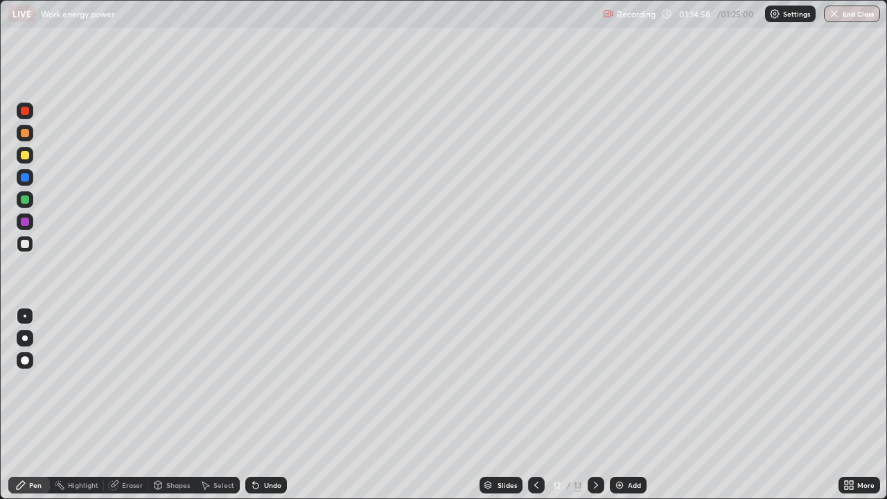
click at [269, 405] on div "Undo" at bounding box center [272, 484] width 17 height 7
click at [535, 405] on icon at bounding box center [536, 484] width 11 height 11
click at [594, 405] on icon at bounding box center [595, 484] width 11 height 11
click at [534, 405] on icon at bounding box center [536, 484] width 11 height 11
click at [602, 405] on div at bounding box center [595, 485] width 17 height 17
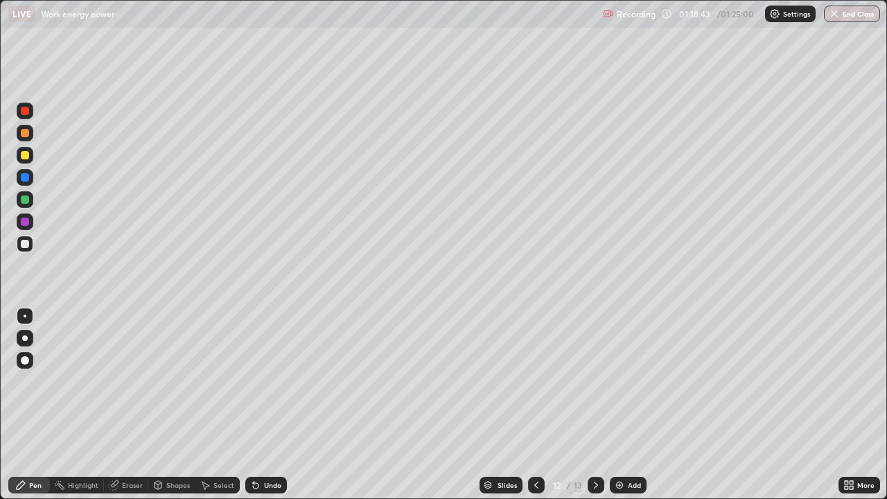
click at [535, 405] on icon at bounding box center [536, 484] width 11 height 11
click at [599, 405] on icon at bounding box center [595, 484] width 11 height 11
click at [853, 15] on button "End Class" at bounding box center [852, 14] width 55 height 17
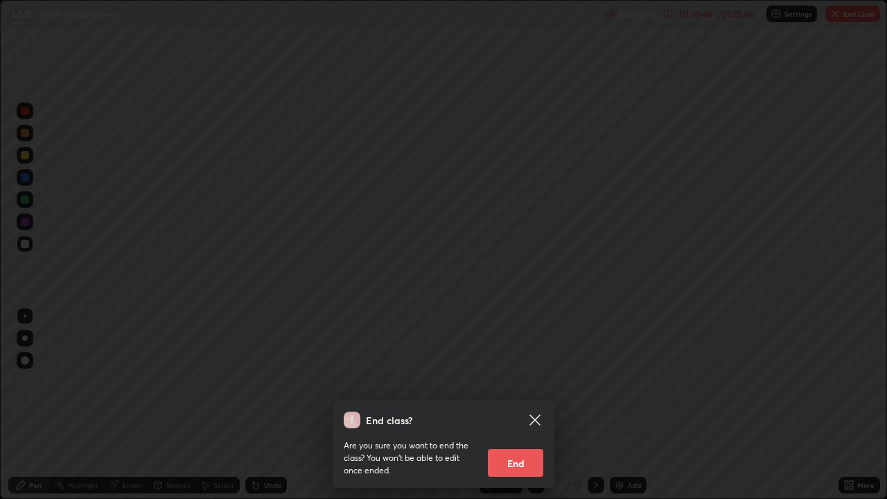
click at [533, 405] on button "End" at bounding box center [515, 463] width 55 height 28
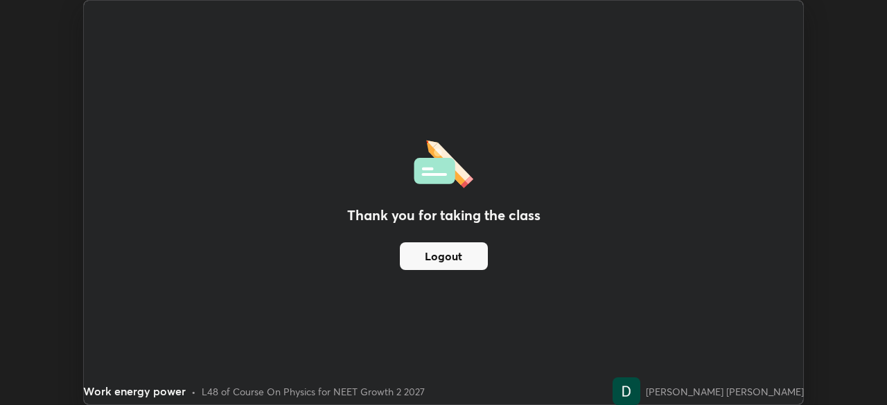
scroll to position [68859, 68378]
